Goal: Contribute content: Contribute content

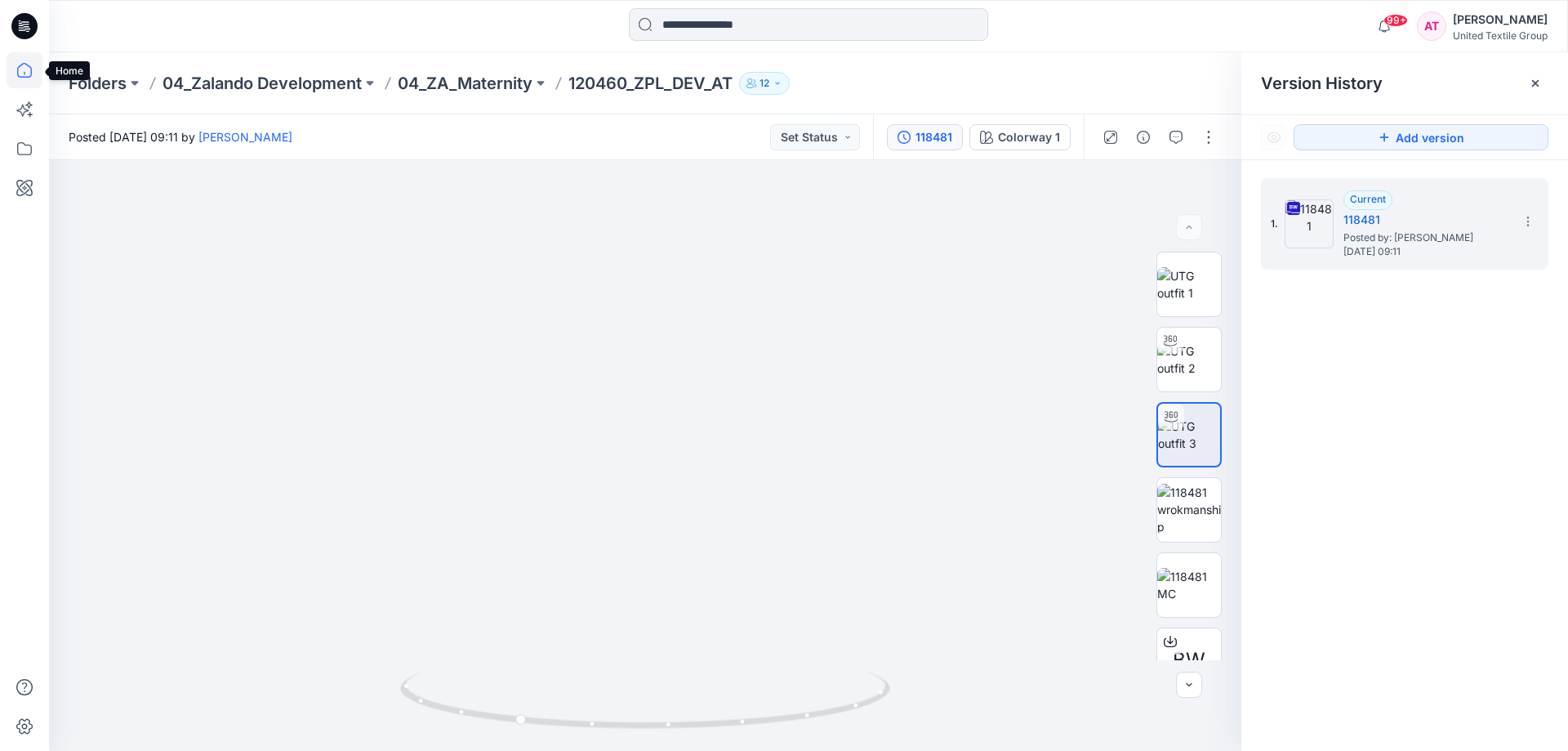
click at [21, 69] on icon at bounding box center [24, 69] width 36 height 36
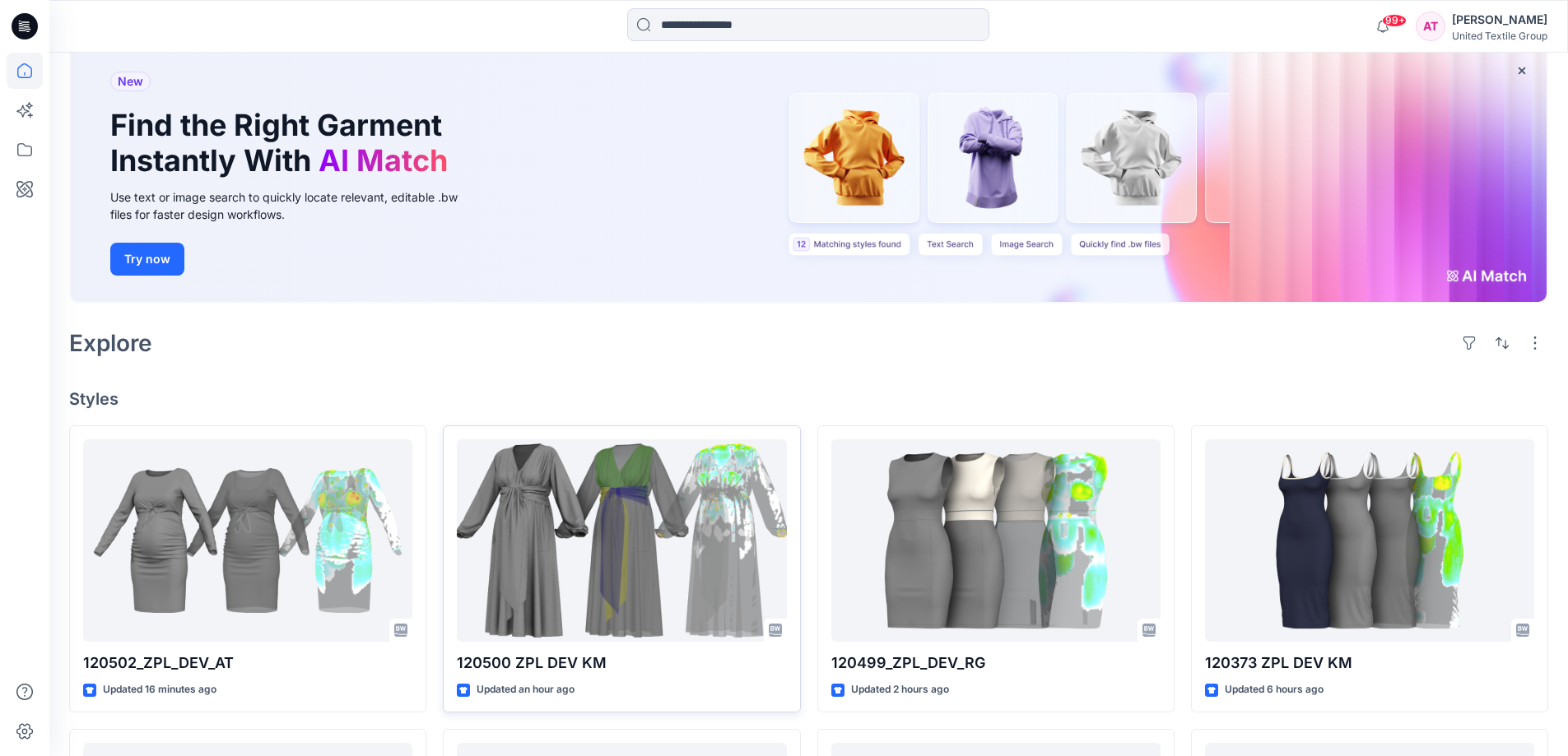
scroll to position [411, 0]
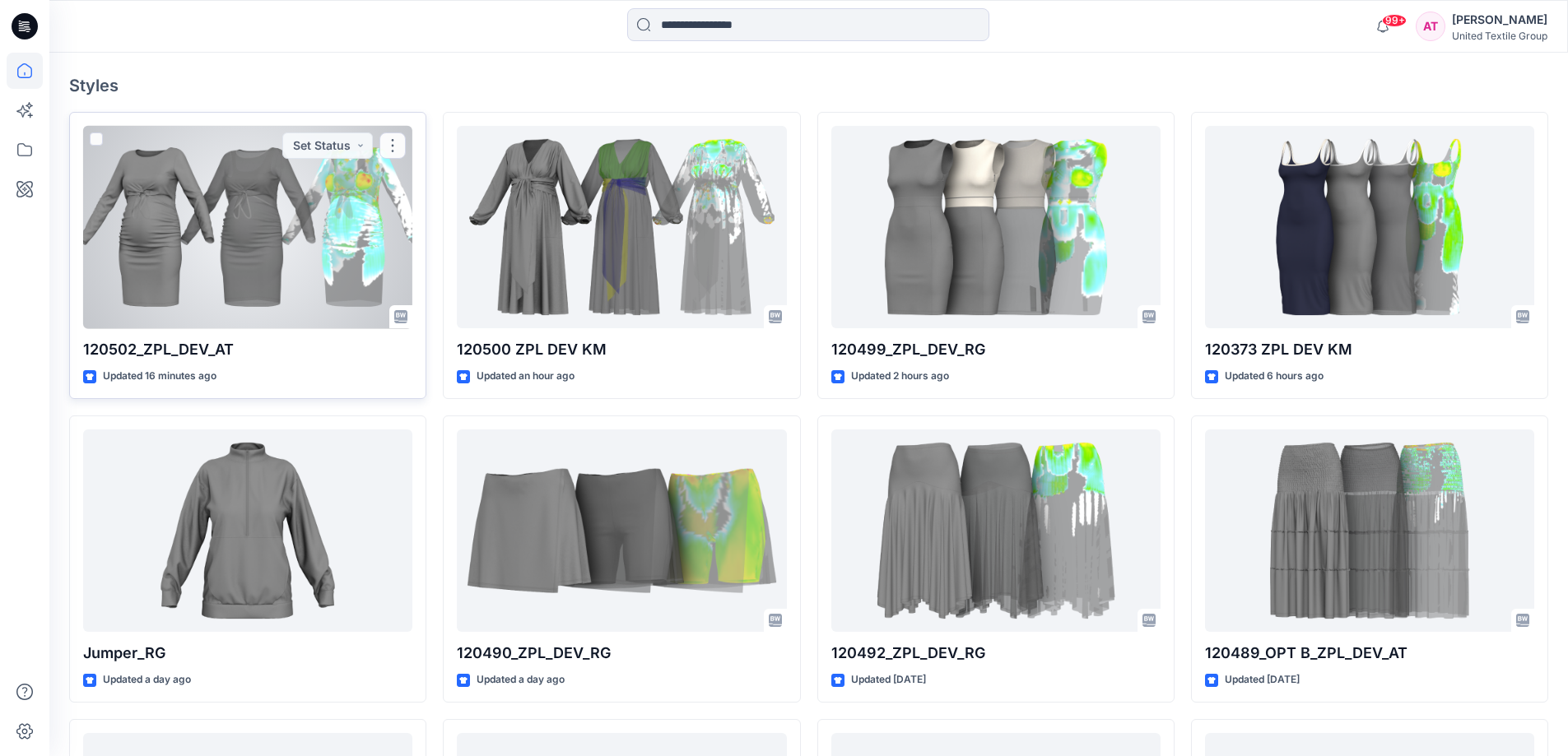
click at [311, 234] on div at bounding box center [247, 227] width 329 height 203
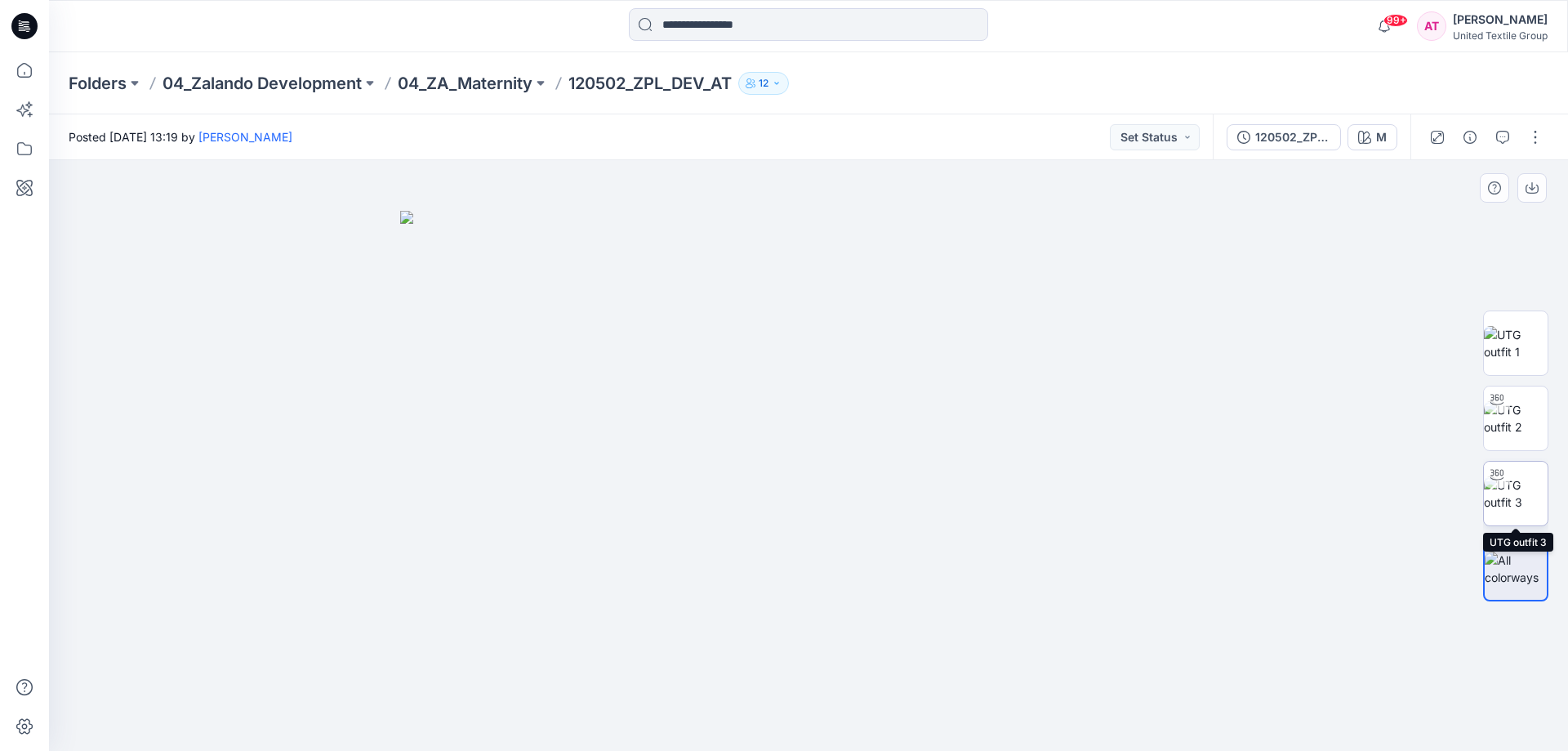
click at [1522, 492] on img at bounding box center [1516, 494] width 64 height 35
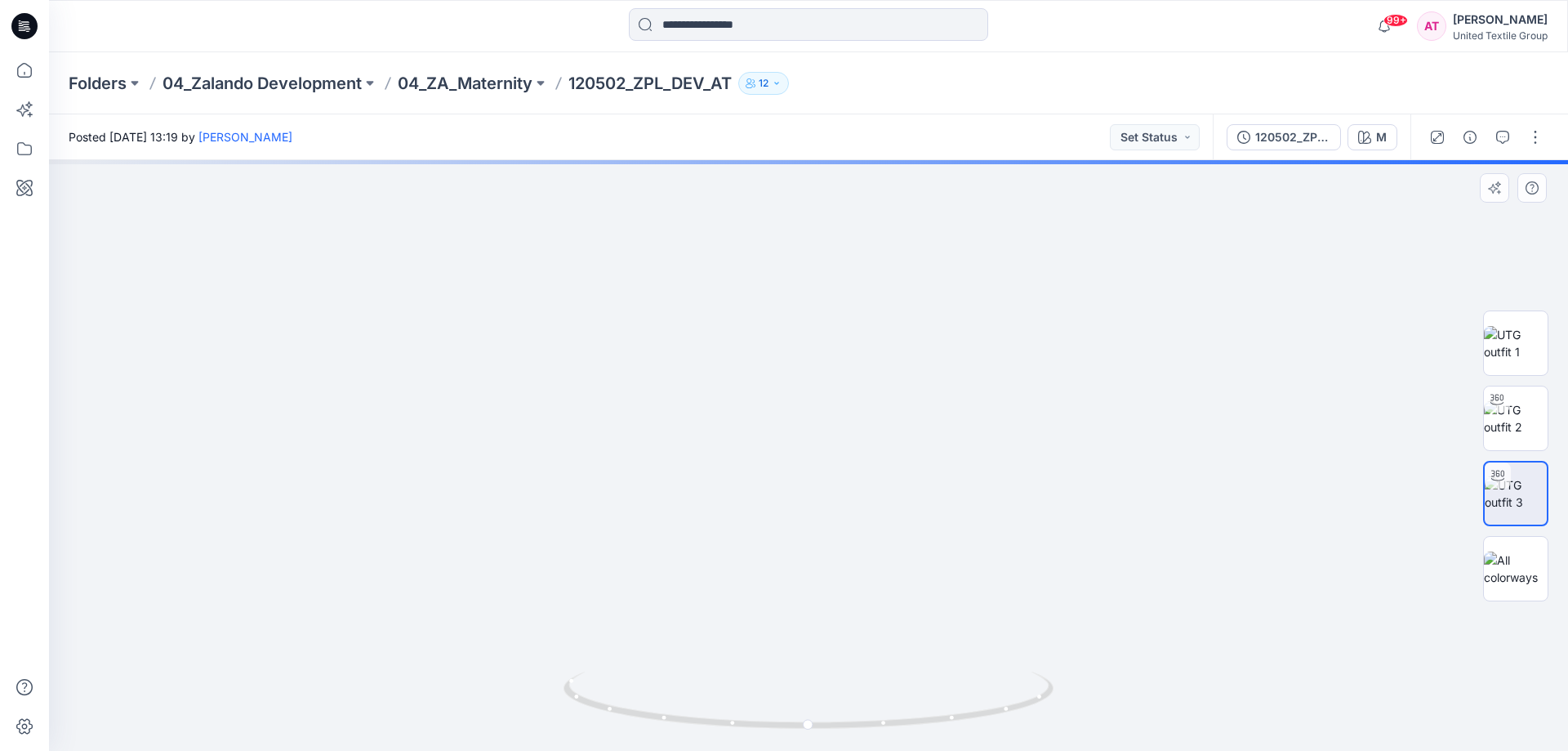
click at [1149, 256] on img at bounding box center [808, 394] width 836 height 714
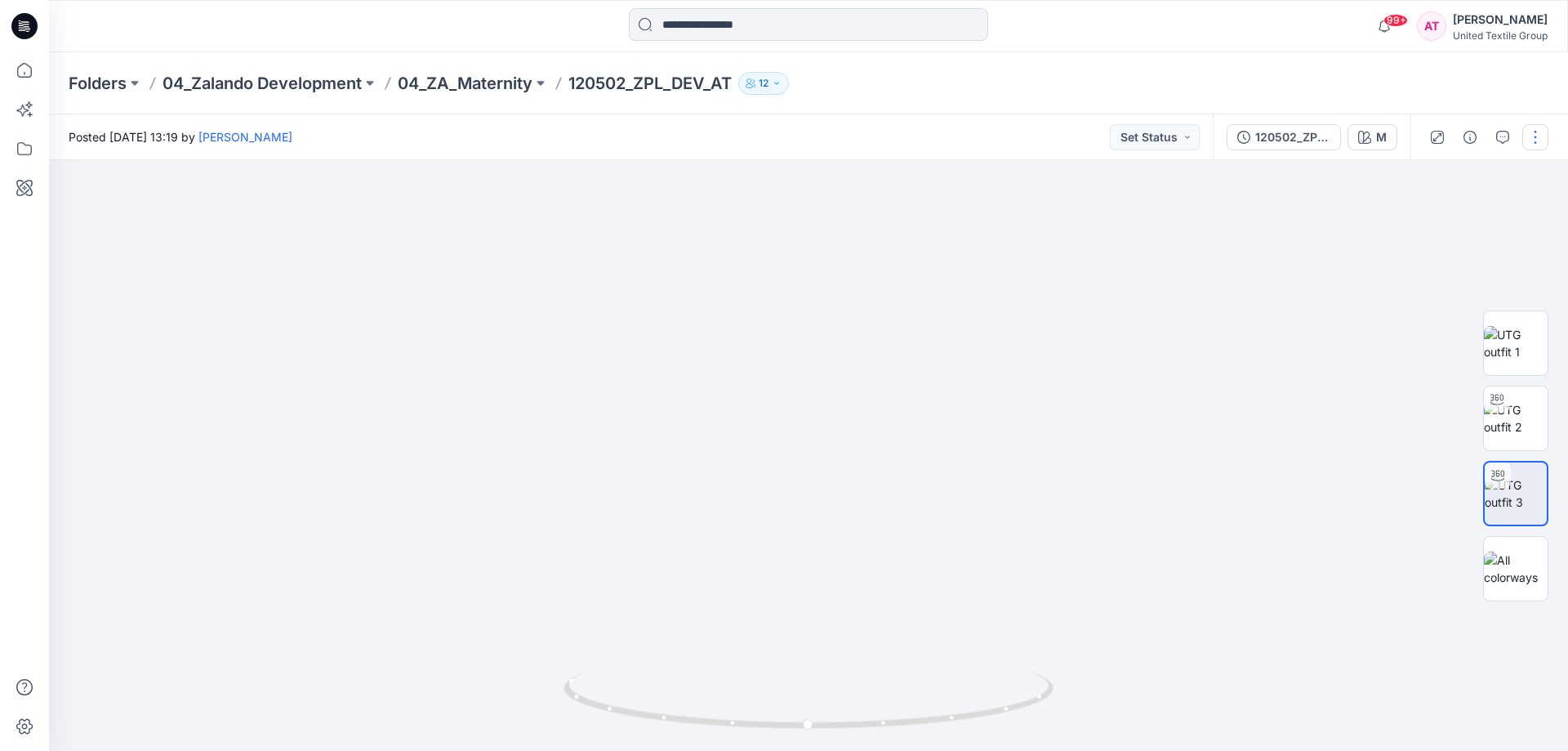
click at [1540, 136] on button "button" at bounding box center [1536, 137] width 26 height 26
click at [1449, 221] on button "Edit" at bounding box center [1467, 221] width 150 height 31
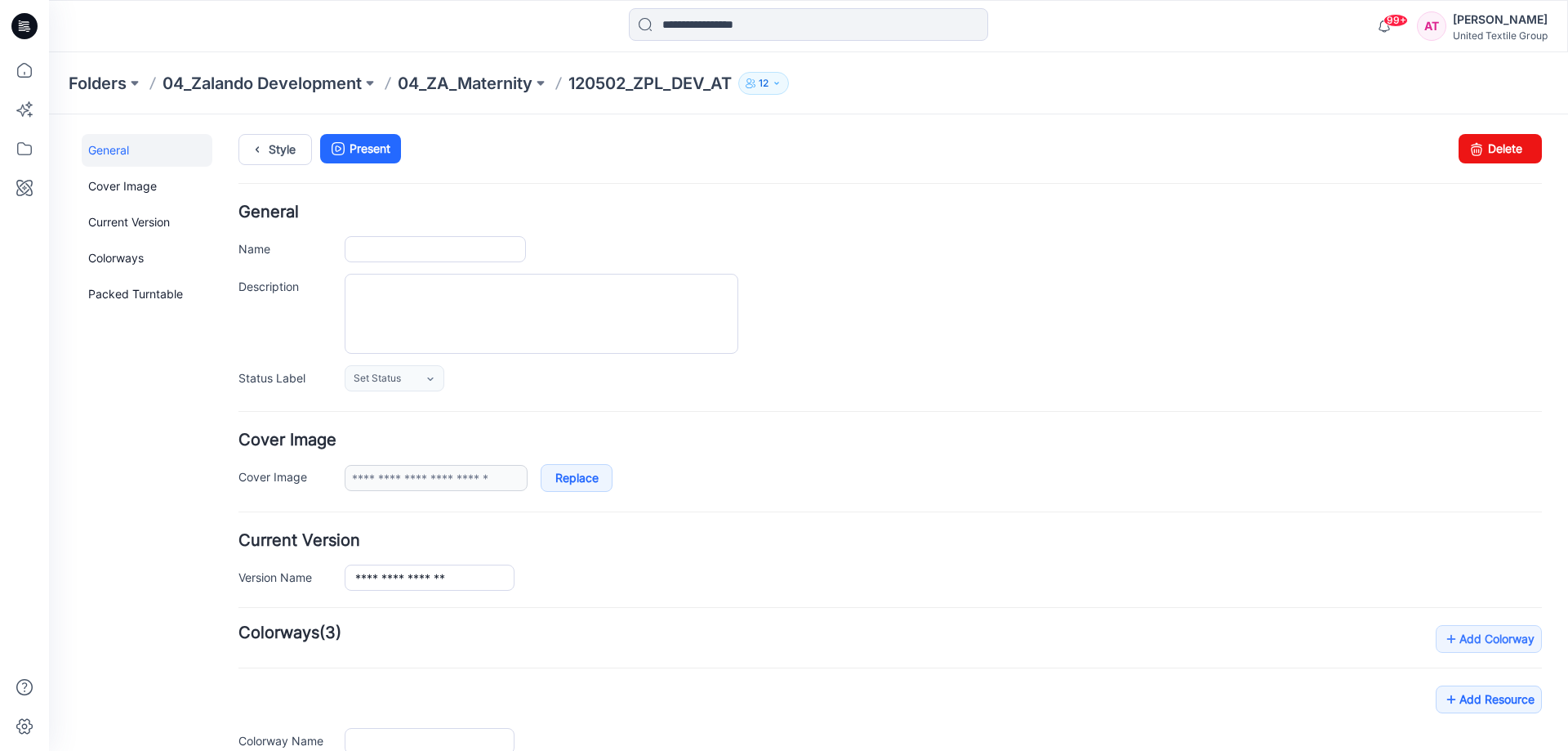
type input "**********"
type input "*"
type input "**********"
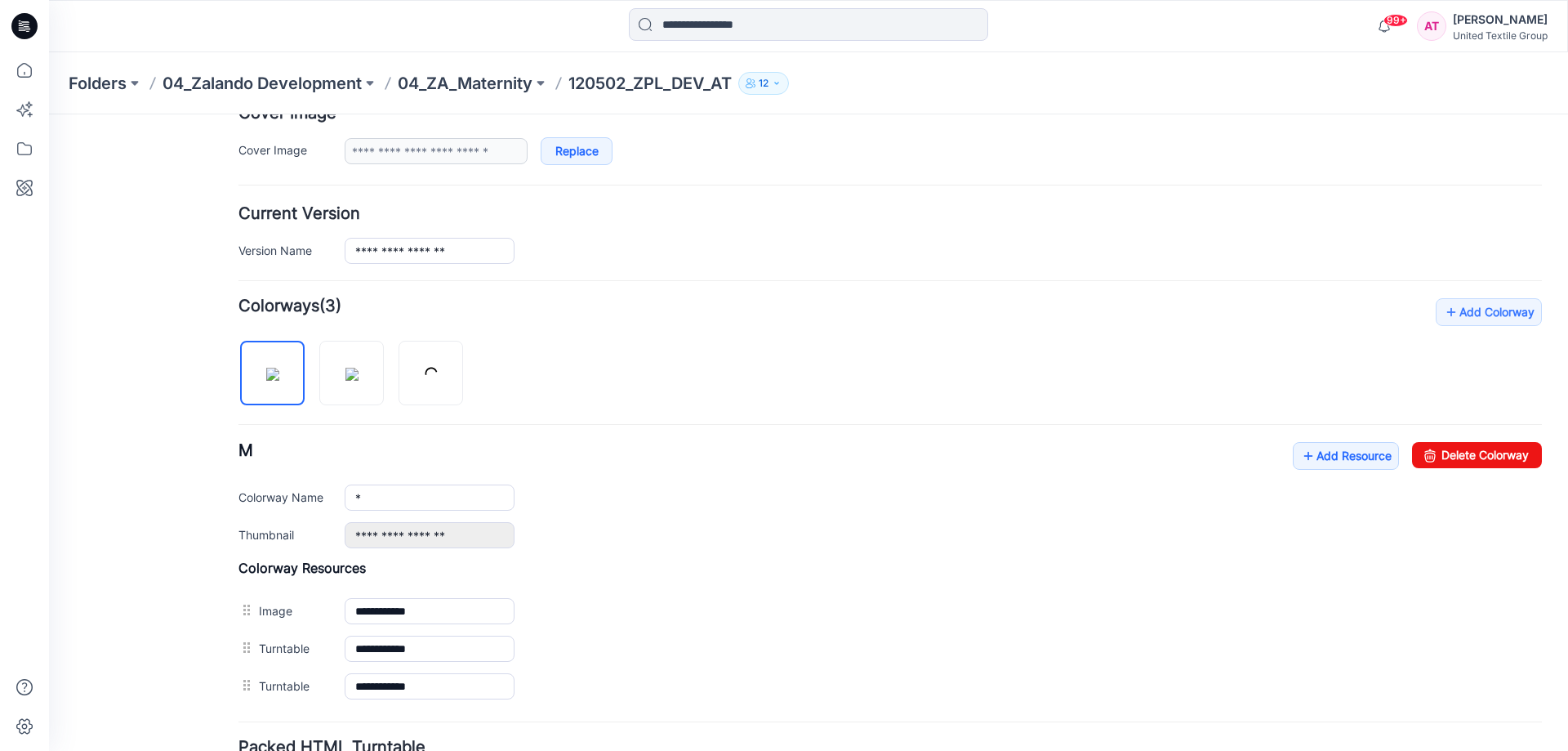
scroll to position [468, 0]
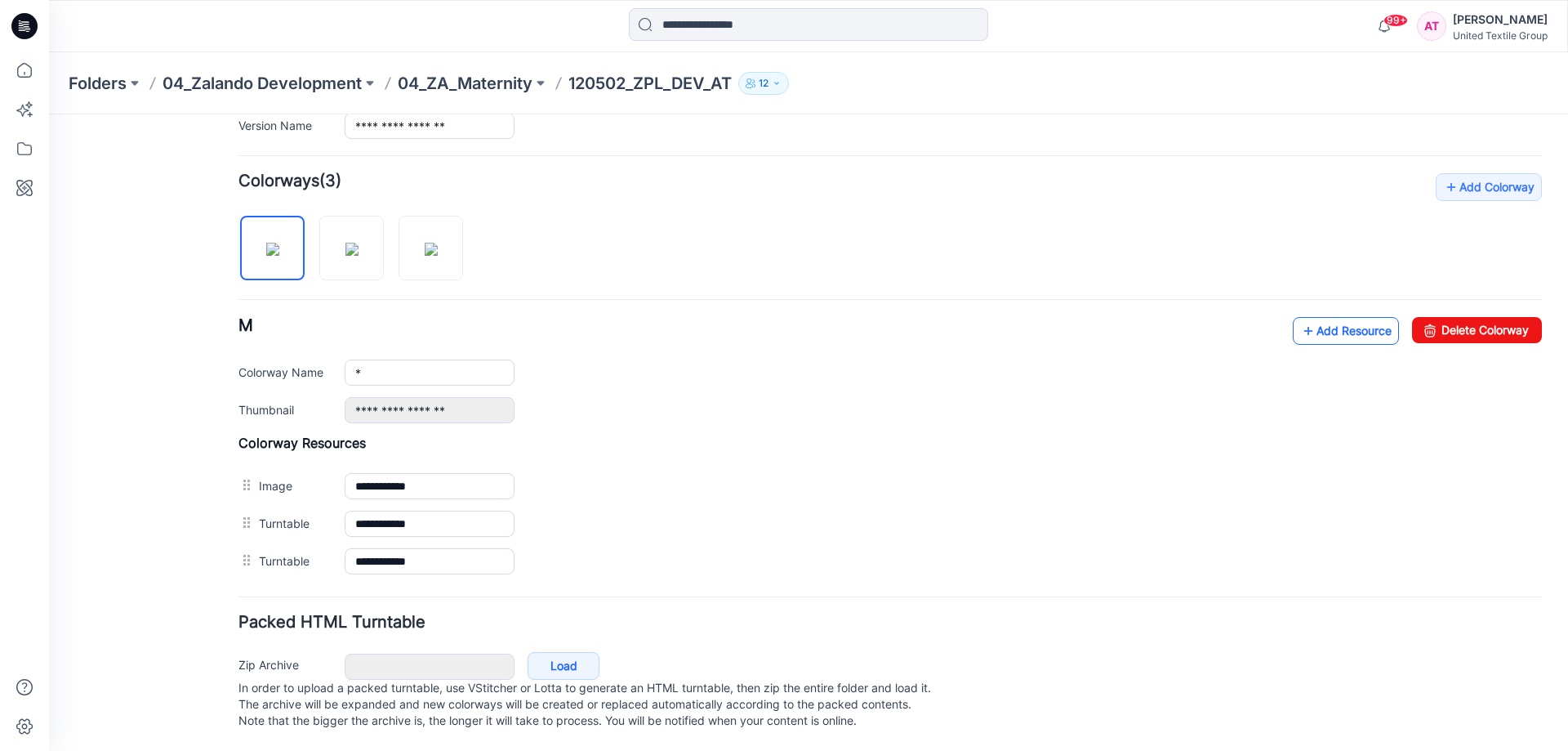
click at [1348, 317] on link "Add Resource" at bounding box center [1346, 331] width 106 height 28
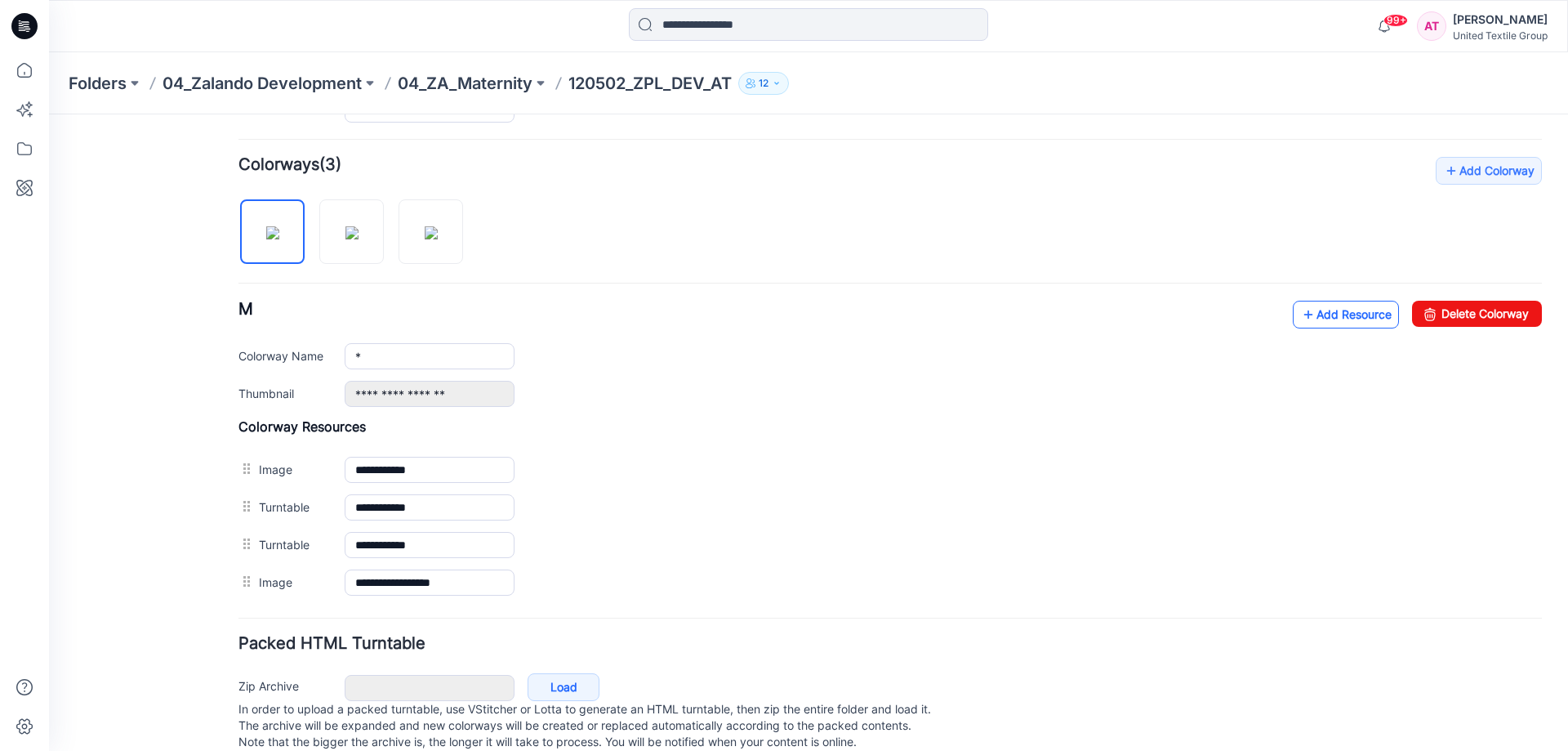
click at [1344, 311] on link "Add Resource" at bounding box center [1346, 315] width 106 height 28
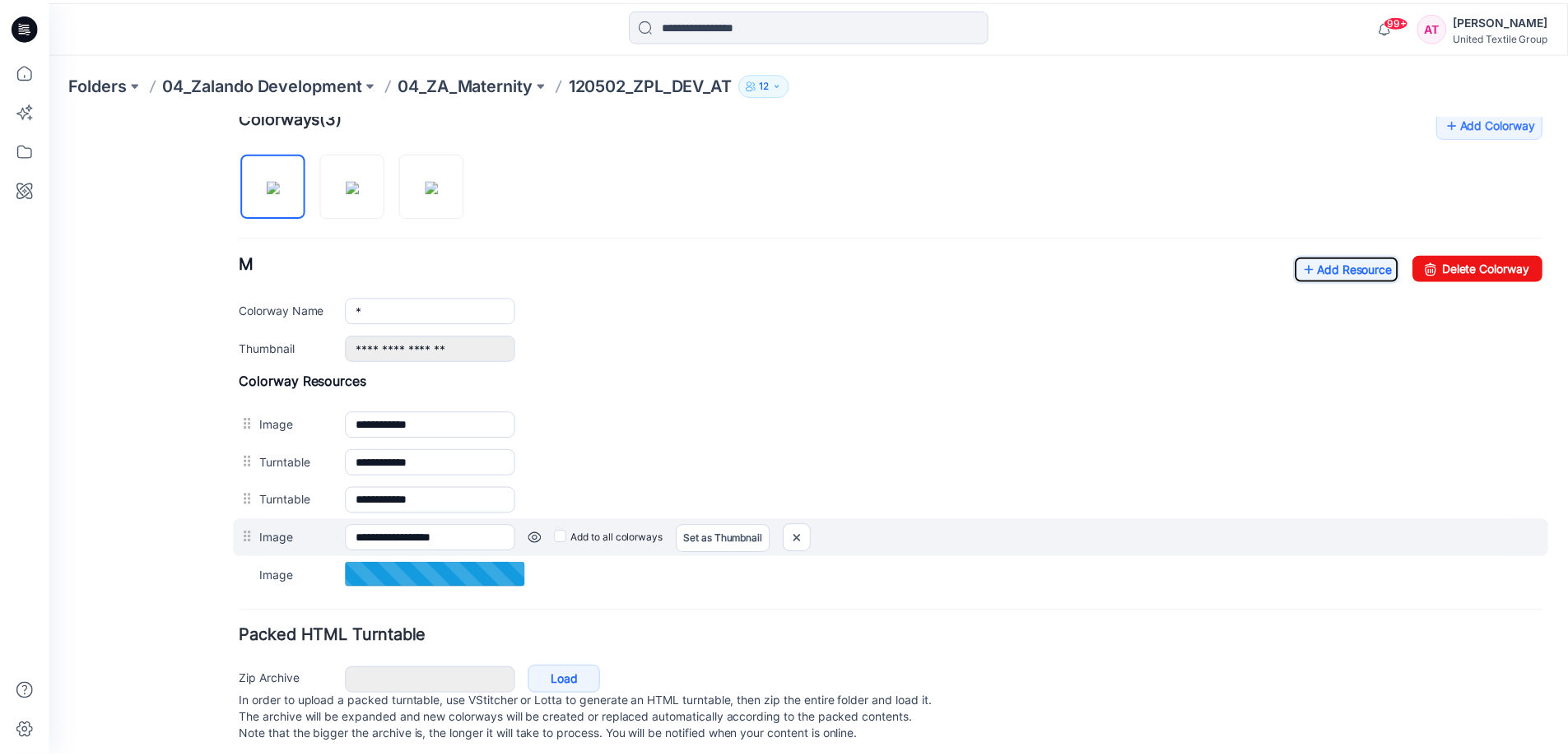
scroll to position [546, 0]
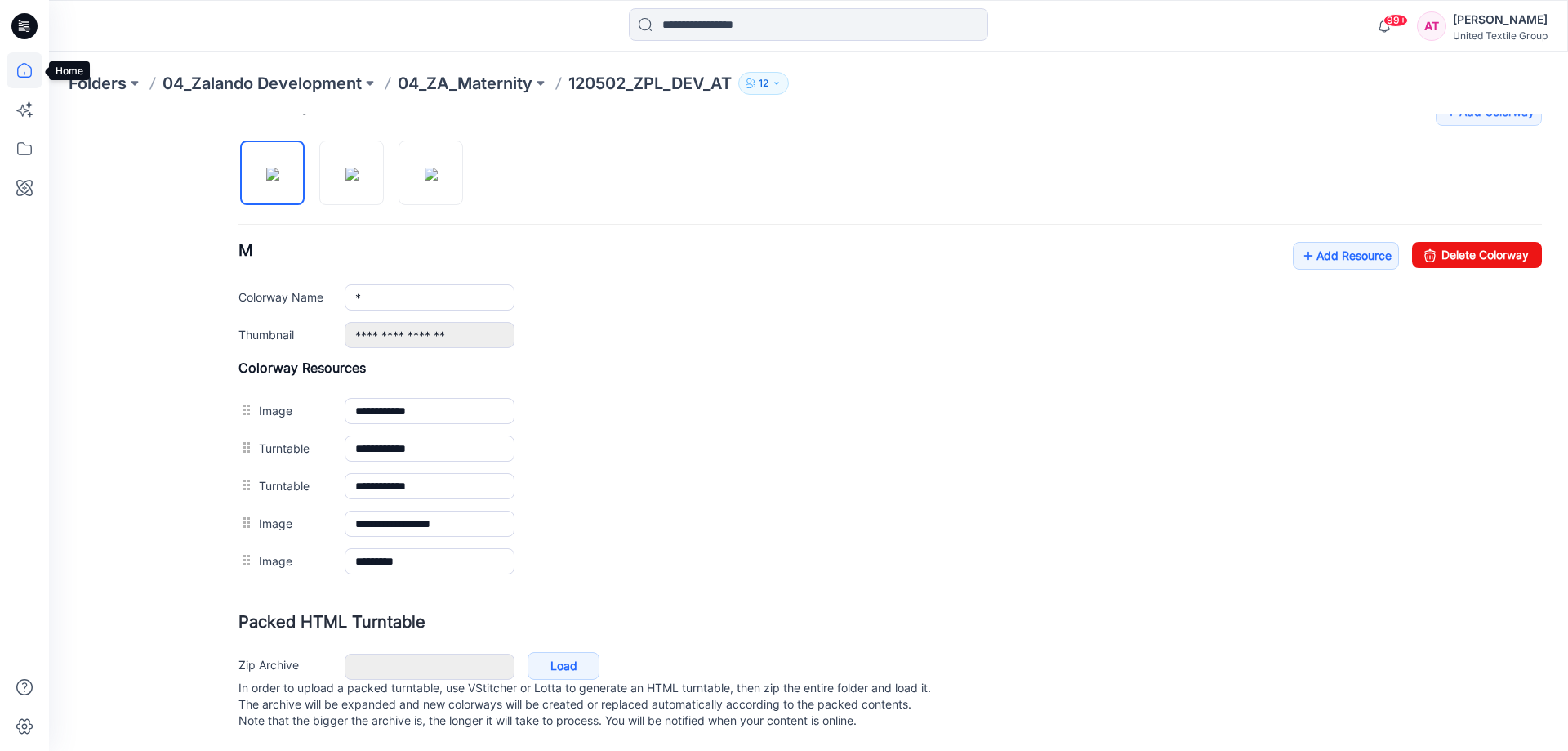
click at [26, 74] on icon at bounding box center [24, 69] width 36 height 36
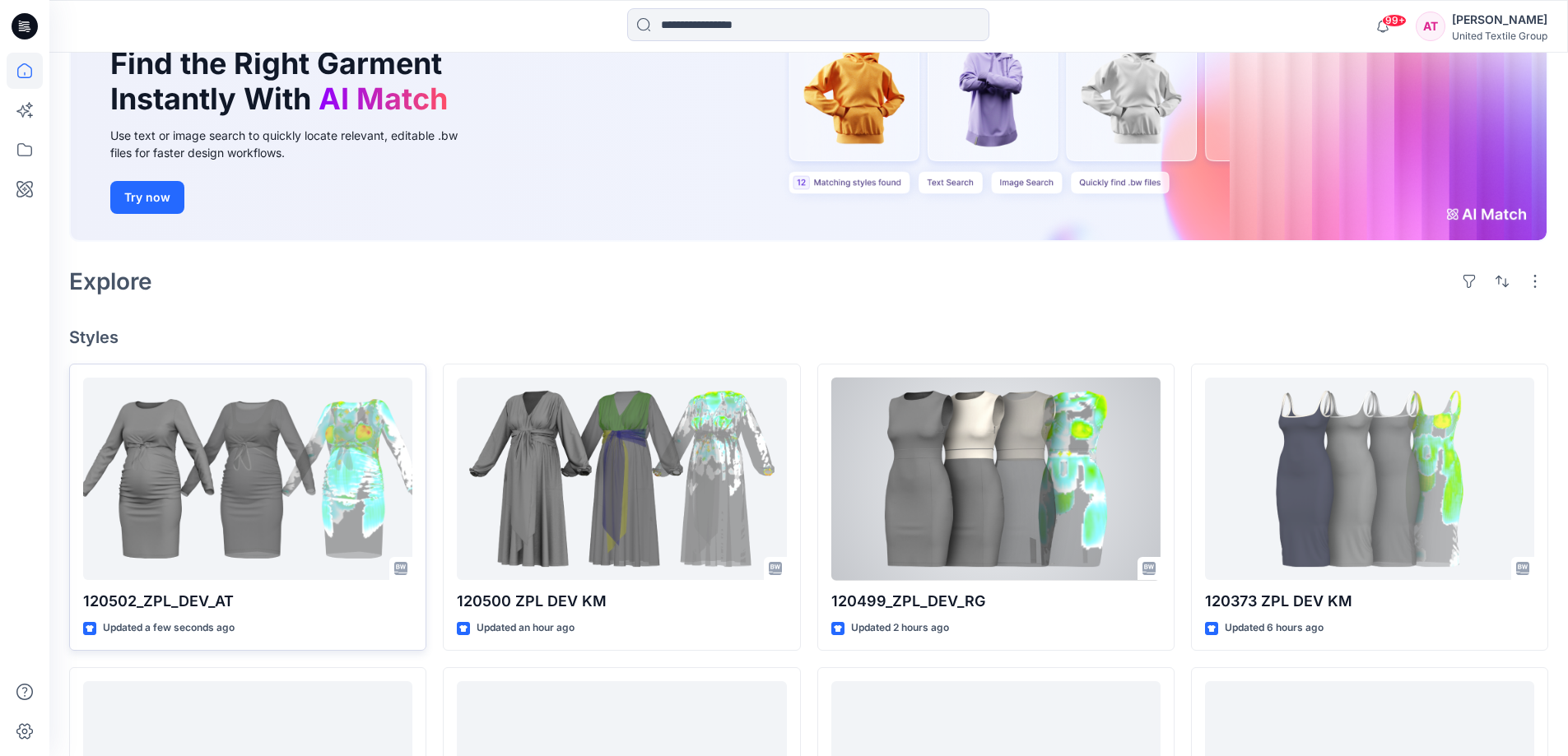
scroll to position [165, 0]
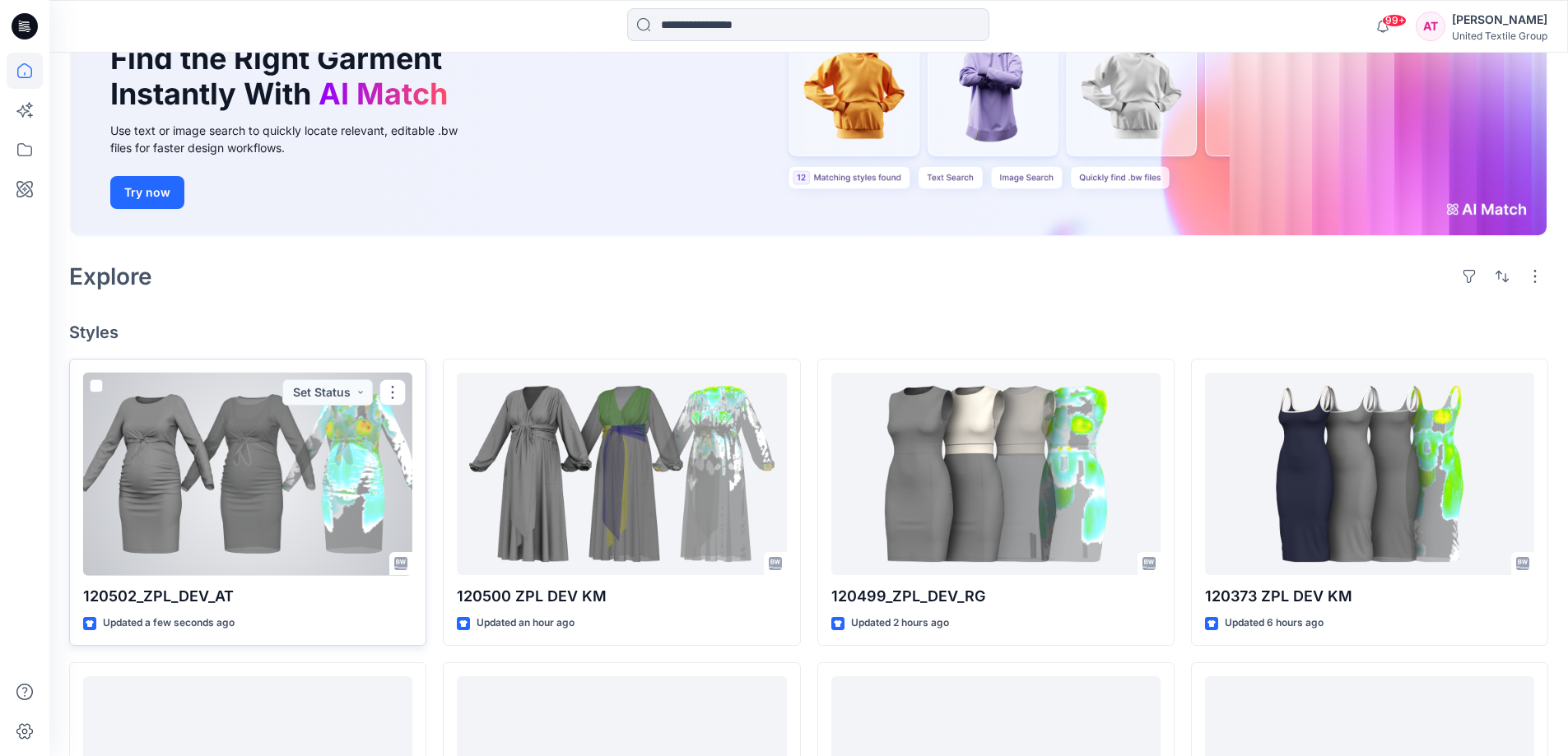
click at [300, 485] on div at bounding box center [247, 475] width 329 height 203
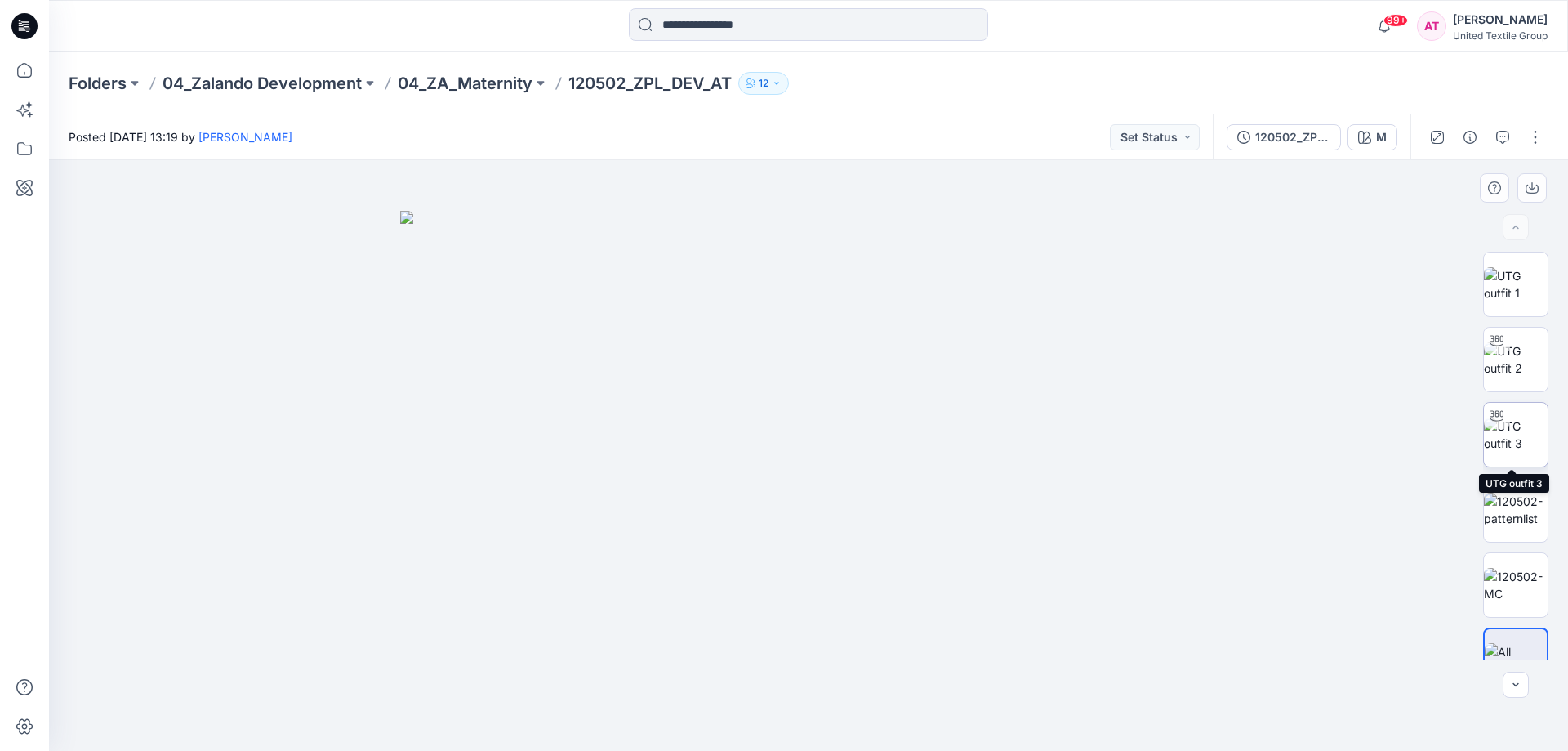
click at [1517, 434] on img at bounding box center [1516, 435] width 64 height 35
drag, startPoint x: 940, startPoint y: 708, endPoint x: 777, endPoint y: 712, distance: 163.0
click at [770, 720] on icon at bounding box center [811, 702] width 494 height 61
click at [1530, 135] on button "button" at bounding box center [1536, 137] width 26 height 26
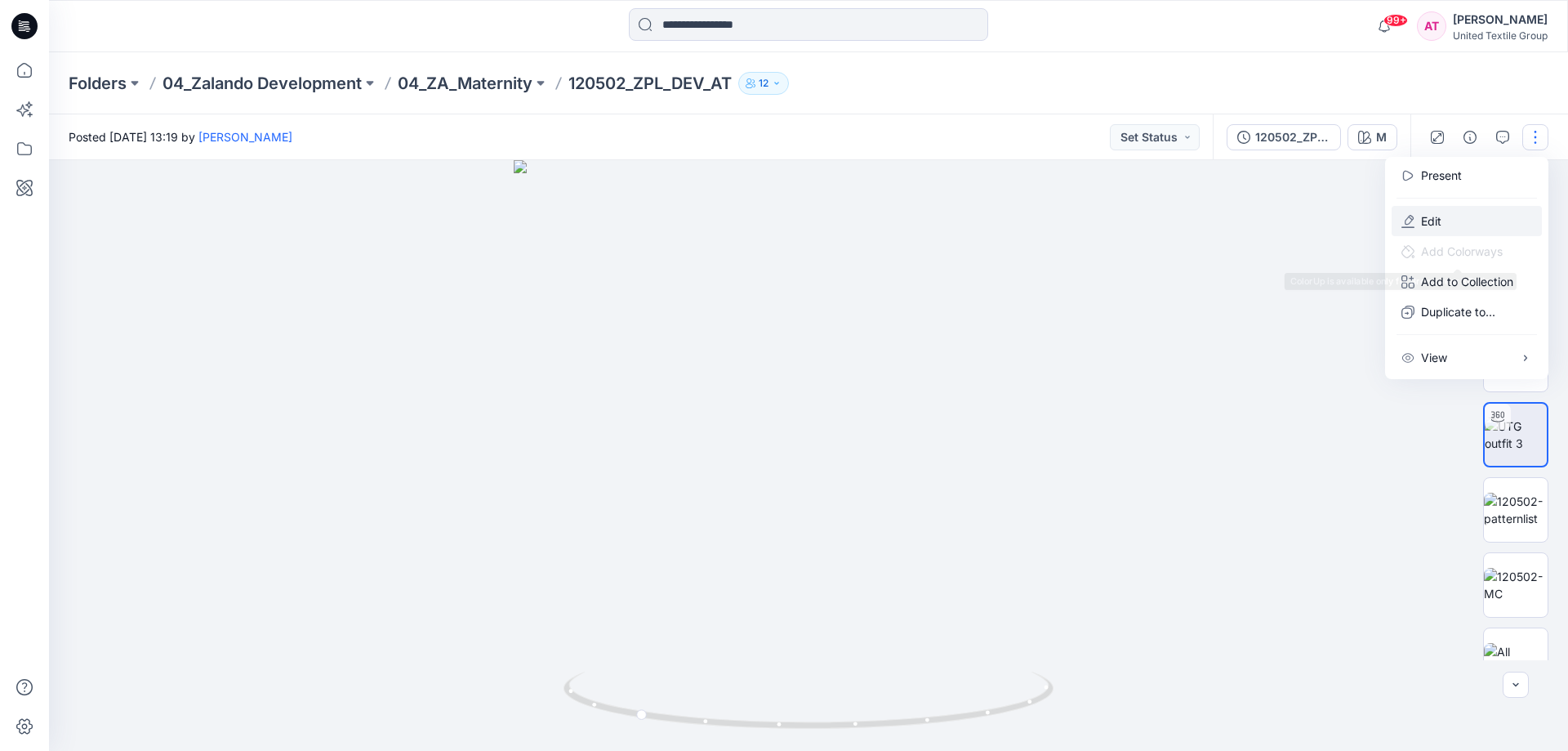
click at [1466, 222] on button "Edit" at bounding box center [1467, 221] width 150 height 31
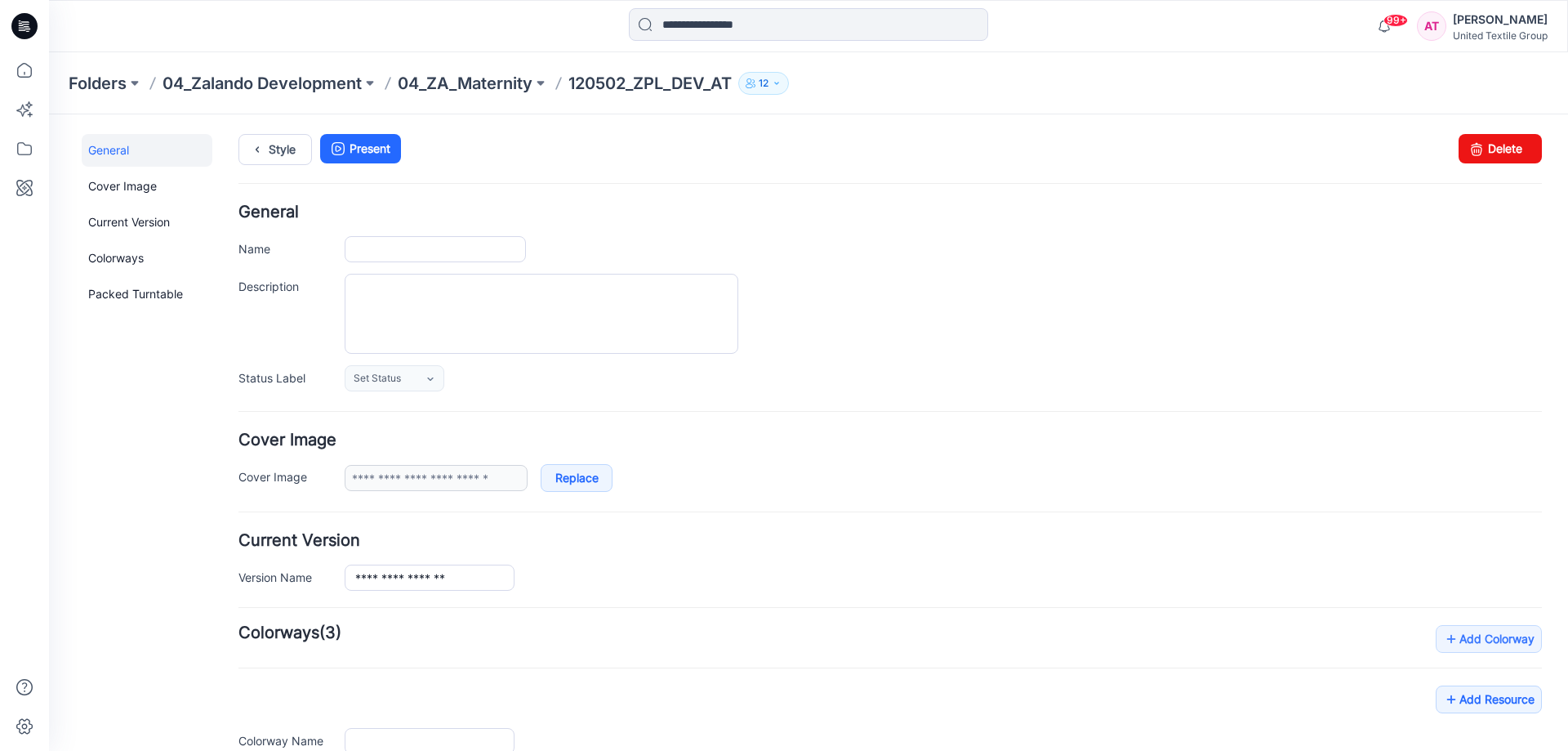
type input "**********"
type input "*"
type input "**********"
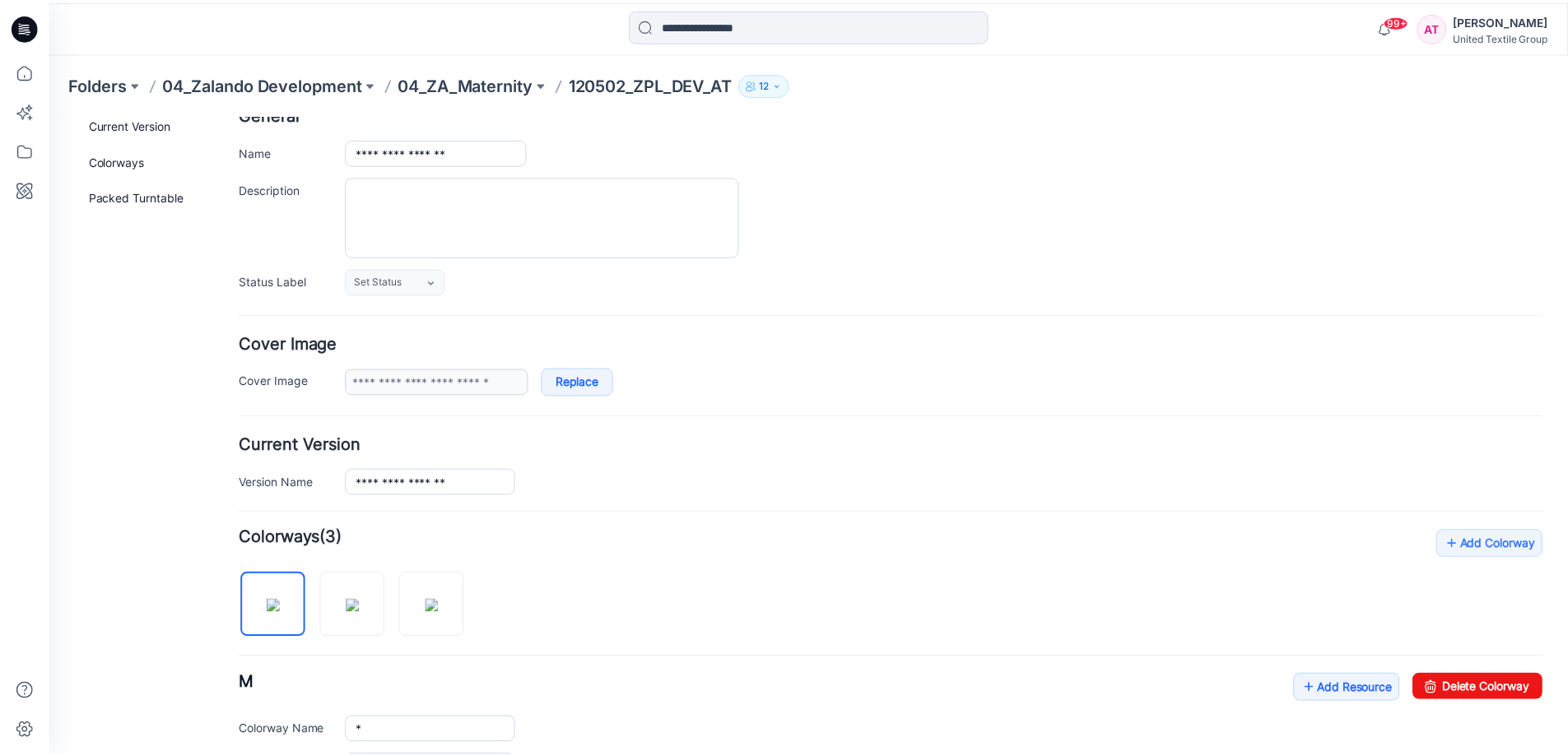
scroll to position [246, 0]
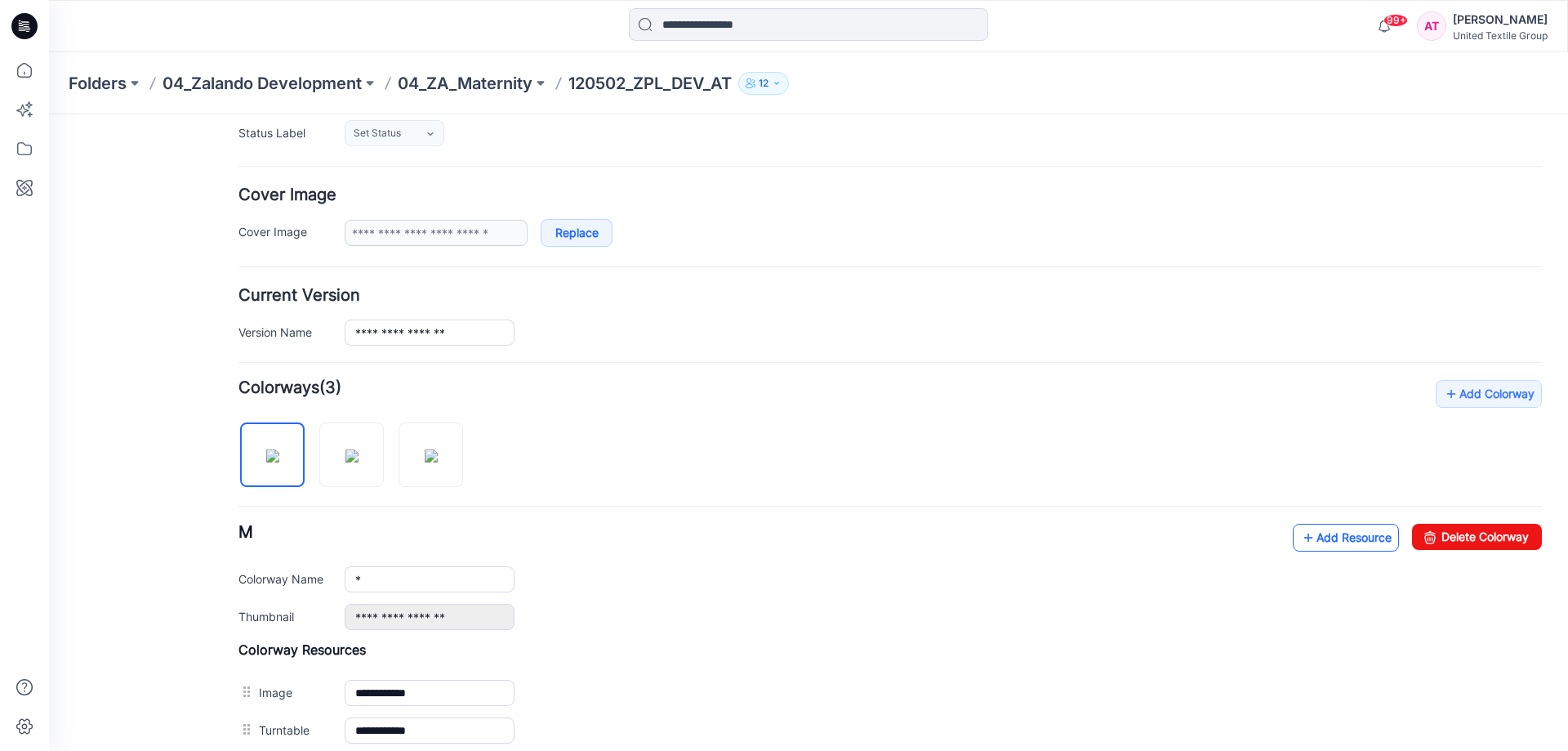
click at [1313, 539] on link "Add Resource" at bounding box center [1346, 538] width 106 height 28
click at [30, 69] on icon at bounding box center [24, 69] width 36 height 36
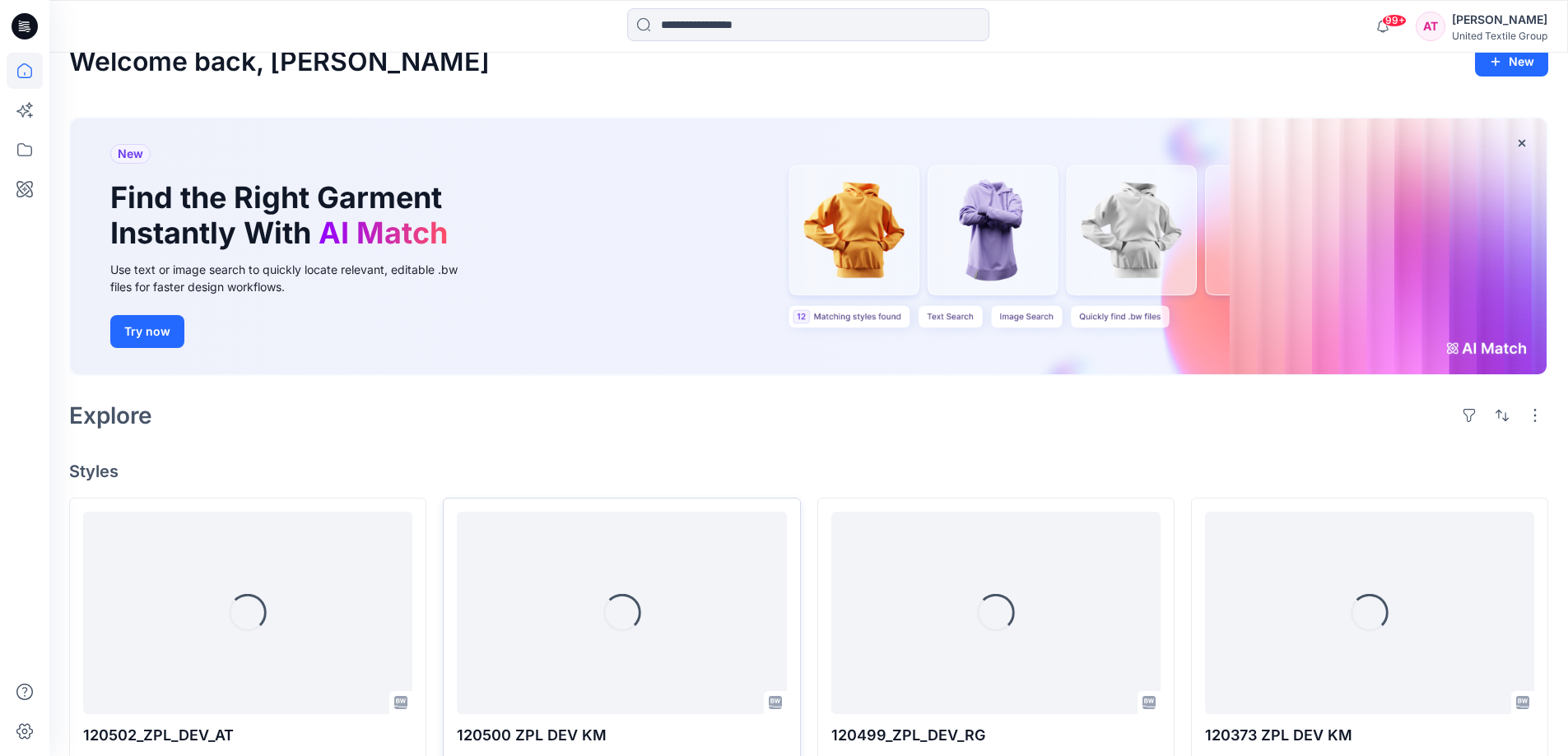
scroll to position [165, 0]
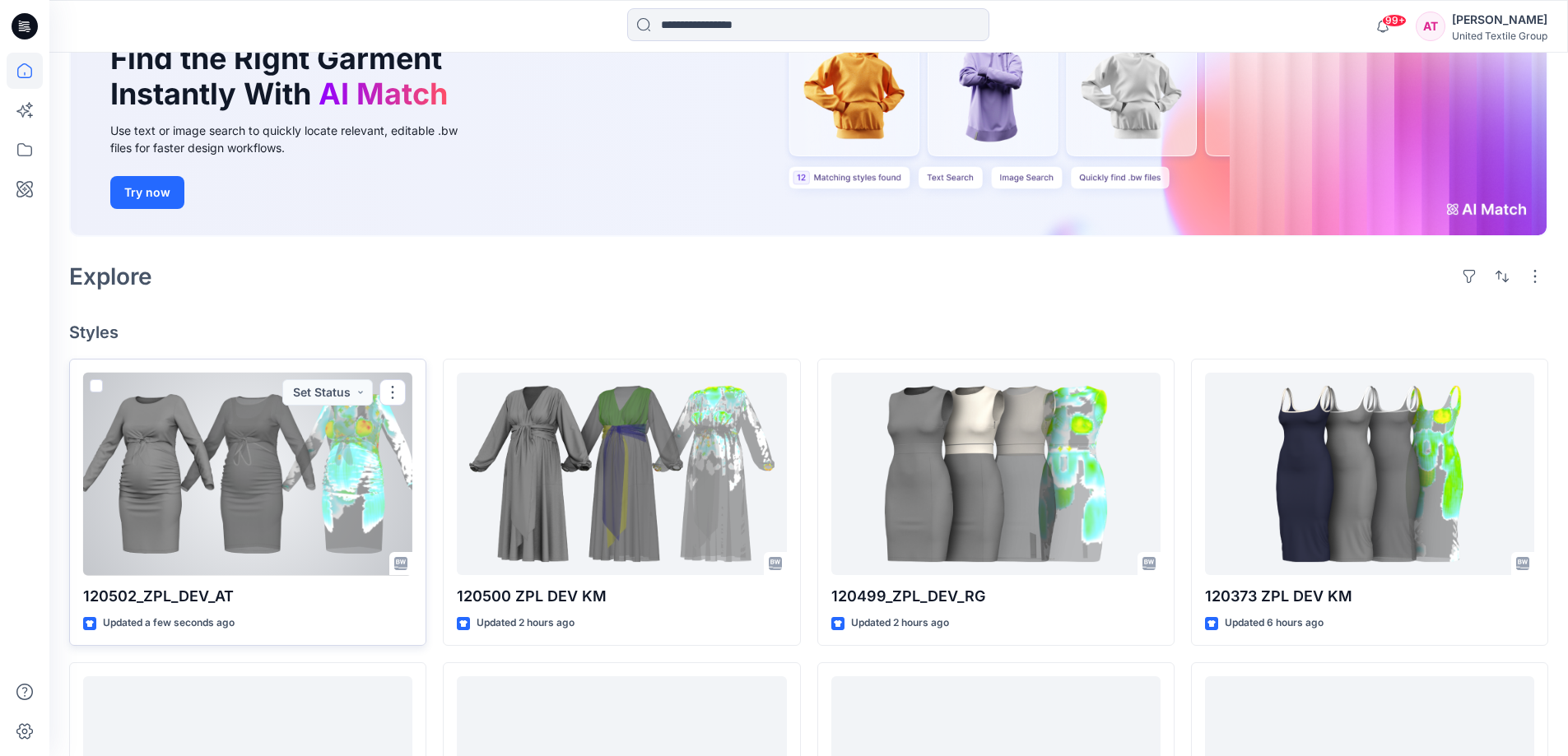
click at [294, 455] on div at bounding box center [247, 475] width 329 height 203
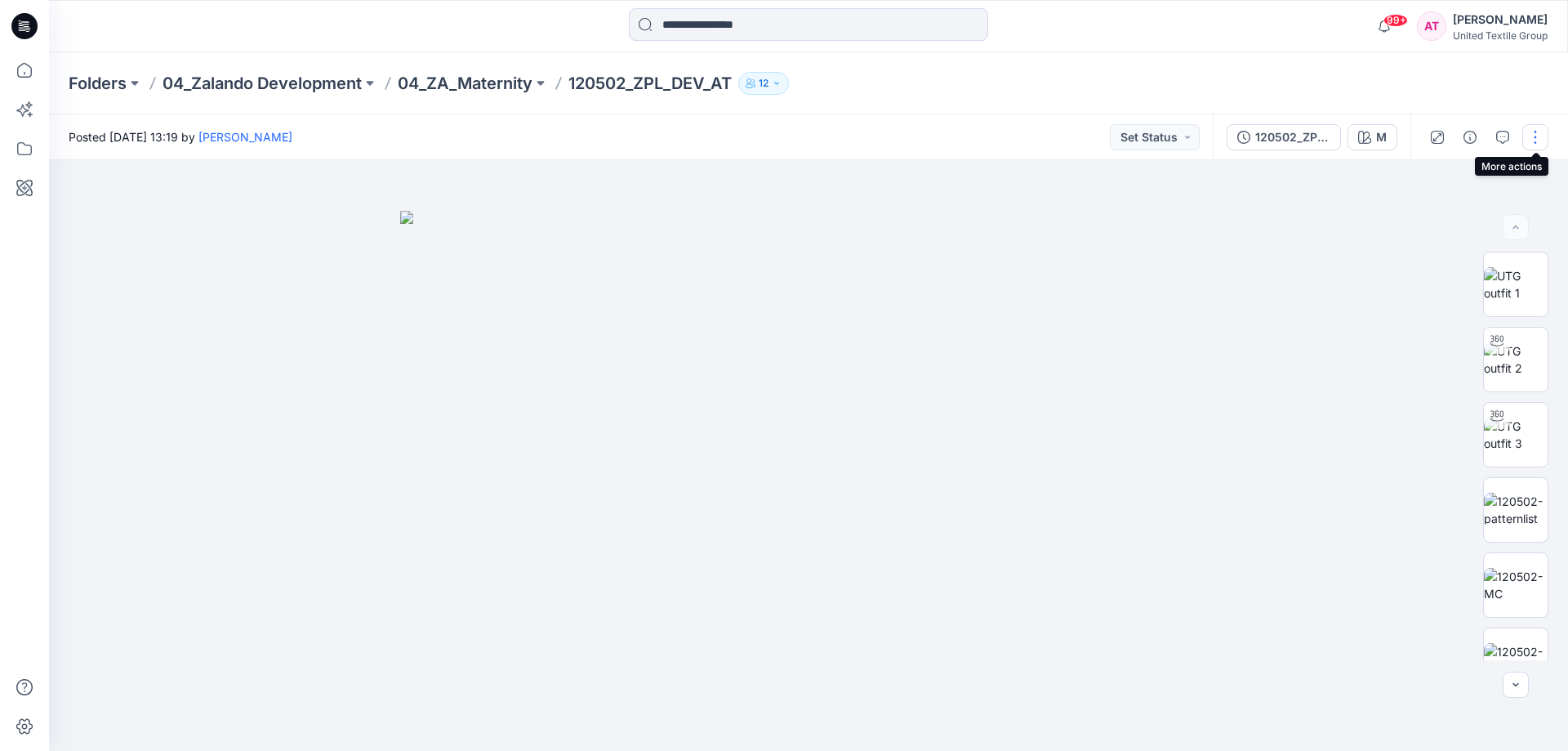
click at [1529, 137] on button "button" at bounding box center [1536, 137] width 26 height 26
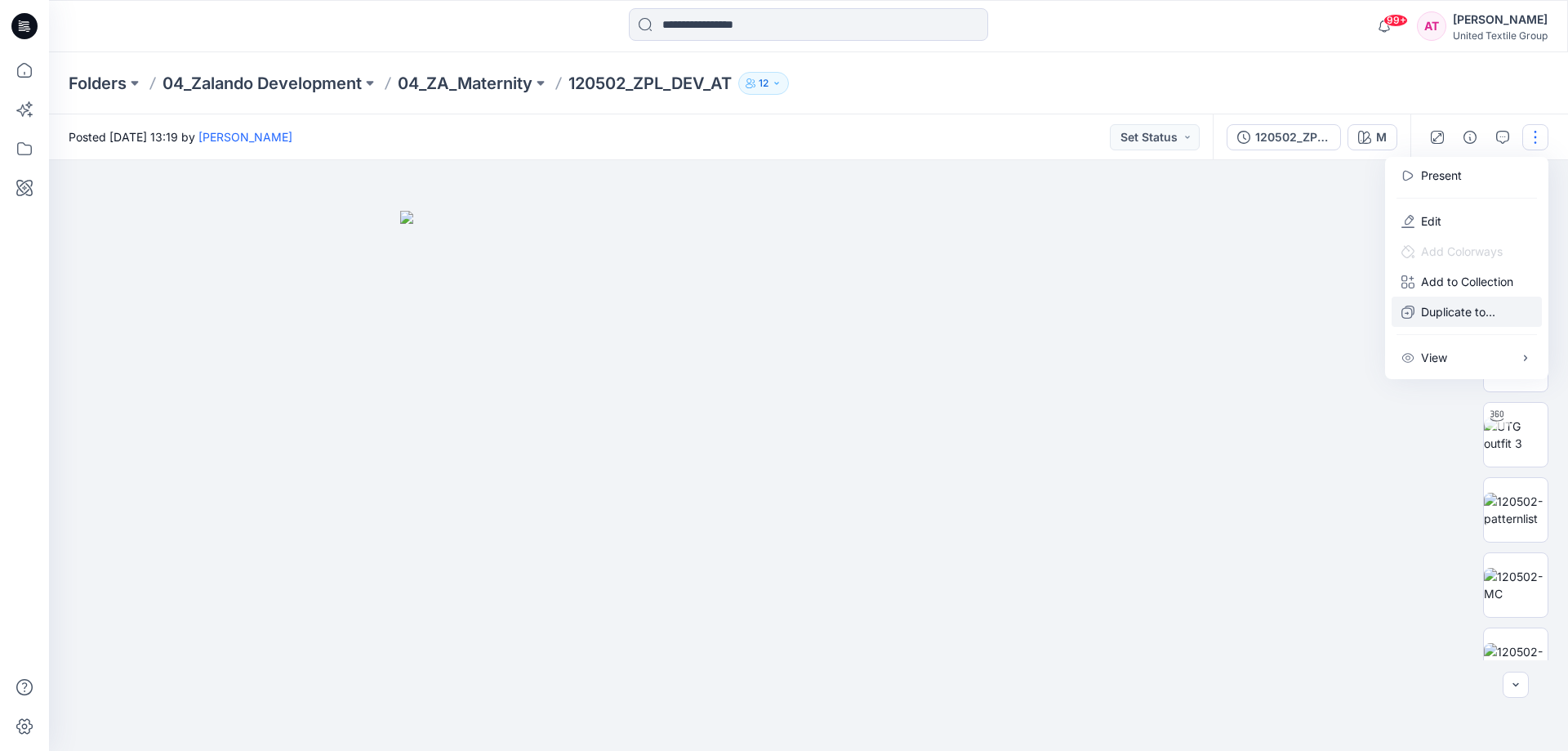
click at [1469, 313] on p "Duplicate to..." at bounding box center [1458, 312] width 74 height 17
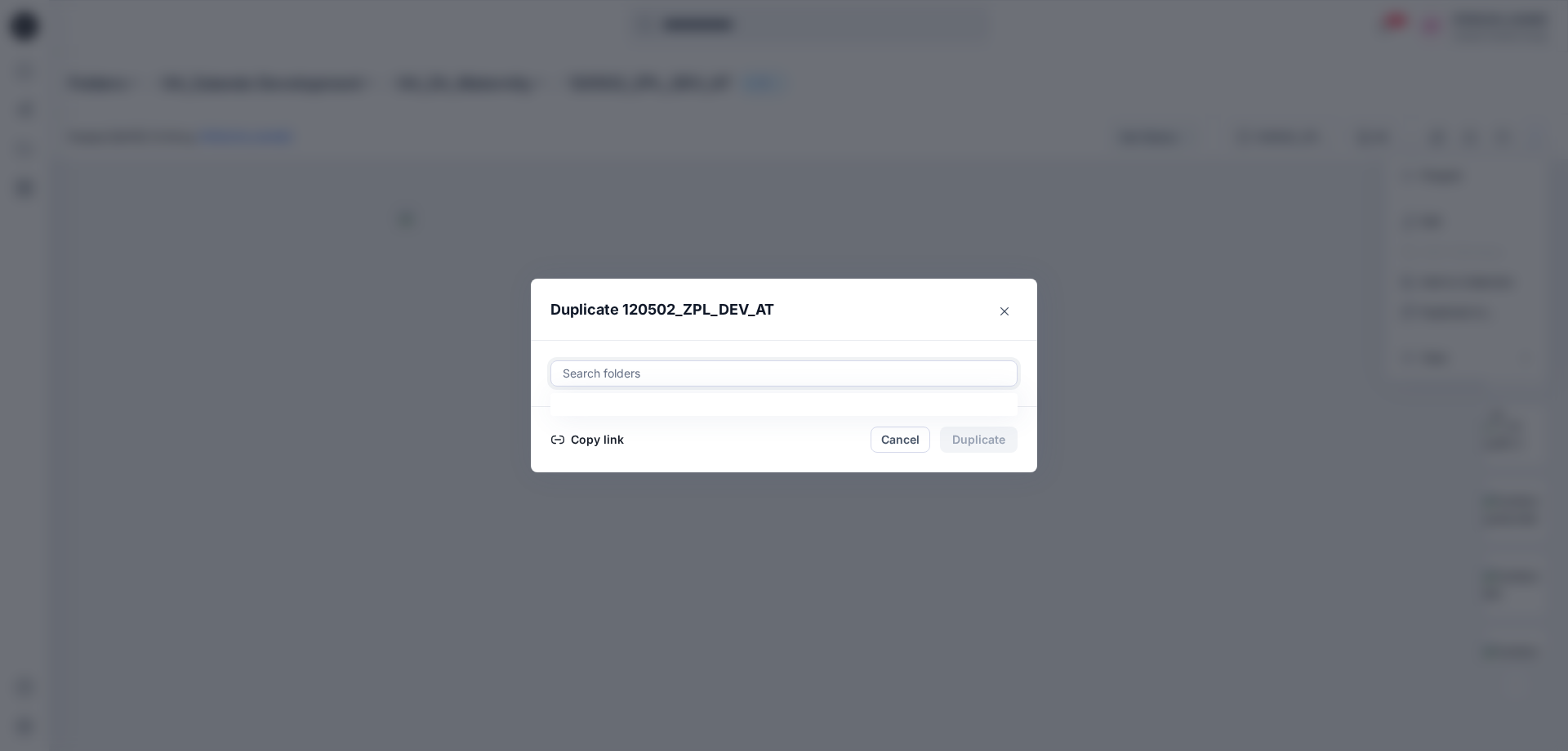
click at [607, 376] on div at bounding box center [784, 374] width 446 height 20
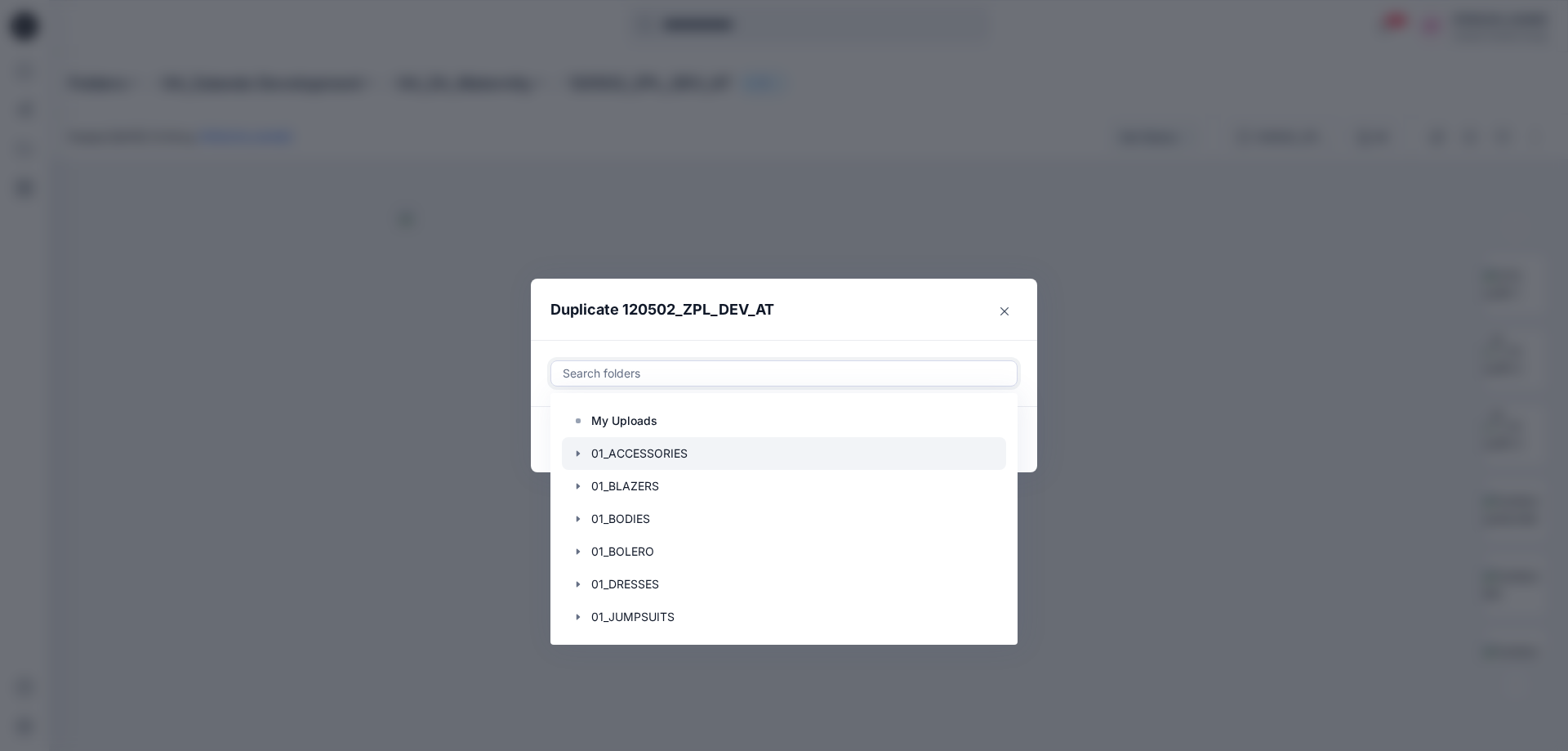
click at [647, 458] on div at bounding box center [784, 454] width 445 height 33
click at [858, 305] on header "Duplicate 120502_ZPL_DEV_AT" at bounding box center [767, 309] width 474 height 62
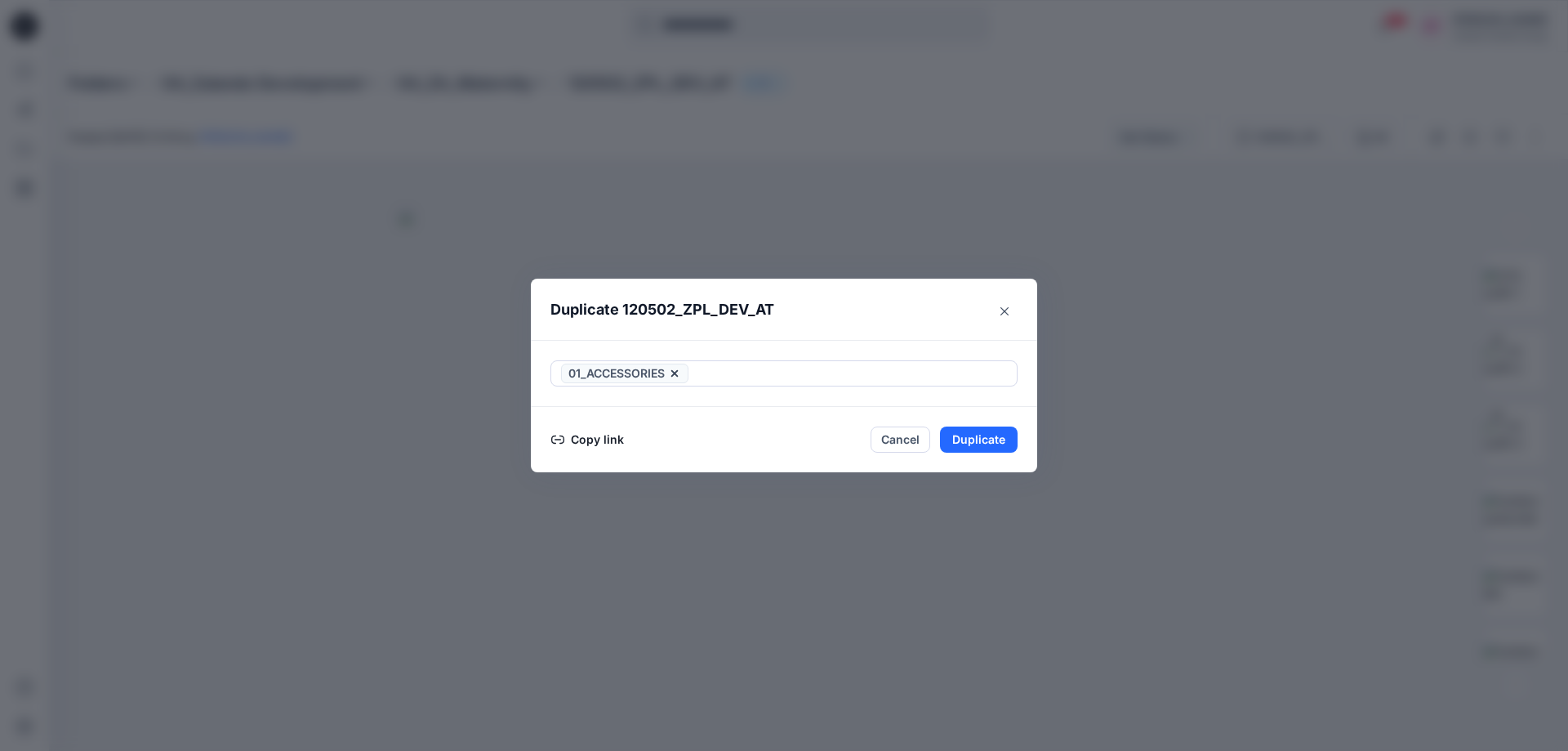
click at [598, 437] on button "Copy link" at bounding box center [588, 440] width 74 height 20
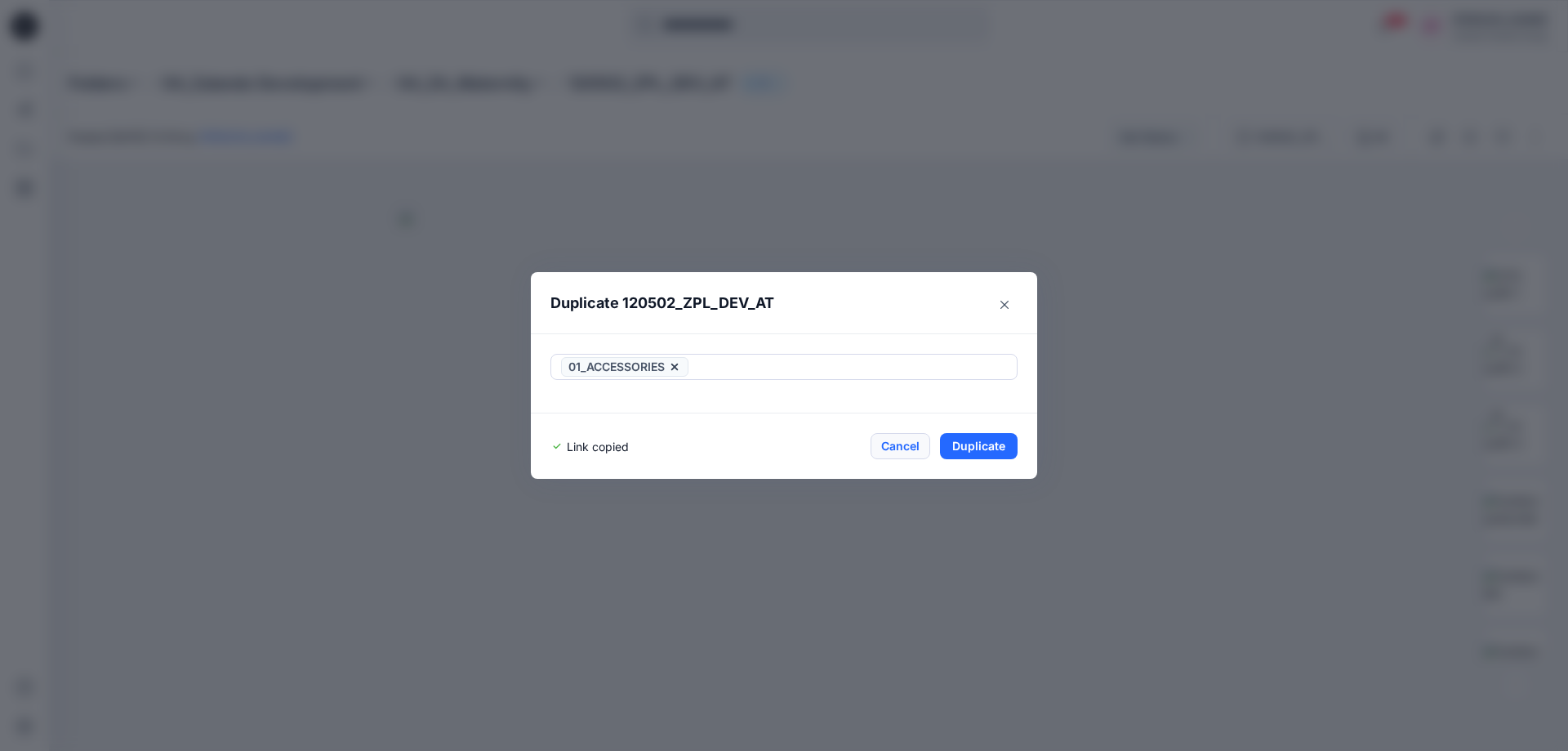
click at [903, 445] on button "Cancel" at bounding box center [900, 447] width 60 height 26
